Goal: Find specific page/section: Find specific page/section

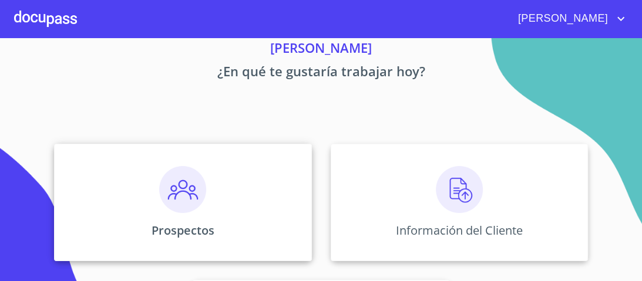
scroll to position [94, 0]
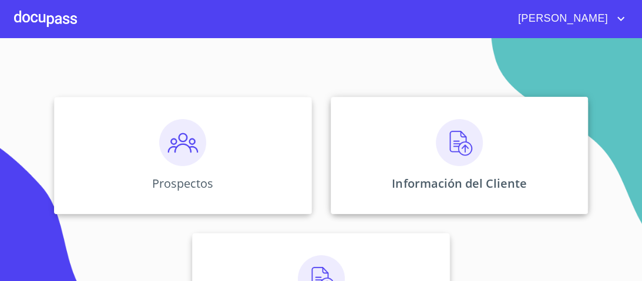
click at [443, 148] on img at bounding box center [459, 142] width 47 height 47
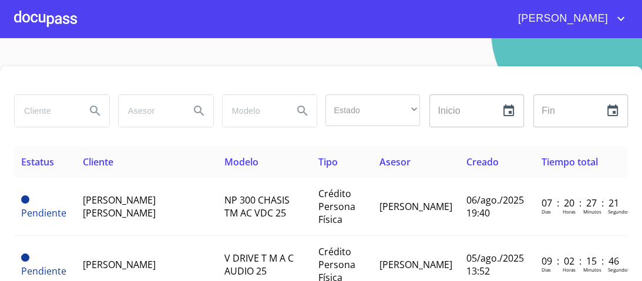
click at [33, 112] on input "search" at bounding box center [46, 111] width 62 height 32
type input "[PERSON_NAME]"
click at [94, 107] on icon "Search" at bounding box center [95, 111] width 10 height 10
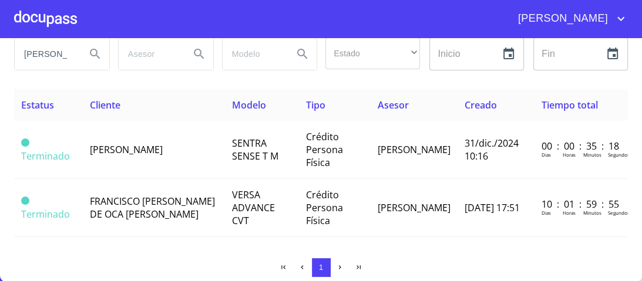
click at [94, 53] on icon "Search" at bounding box center [95, 54] width 14 height 14
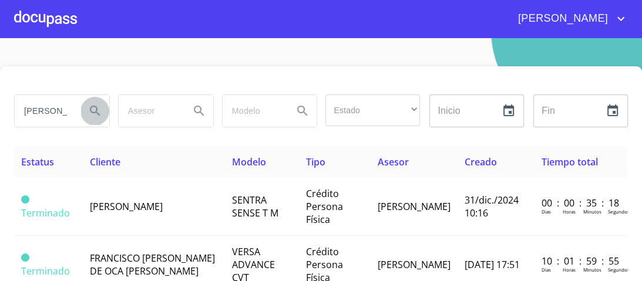
click at [93, 109] on icon "Search" at bounding box center [95, 111] width 14 height 14
click at [92, 110] on icon "Search" at bounding box center [95, 111] width 14 height 14
